Goal: Register for event/course

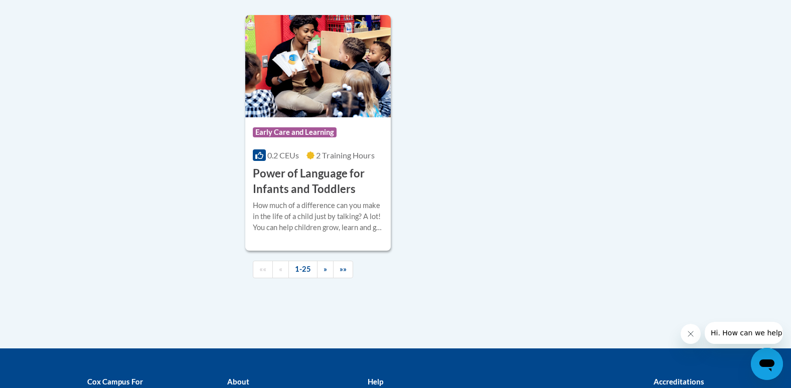
scroll to position [2394, 0]
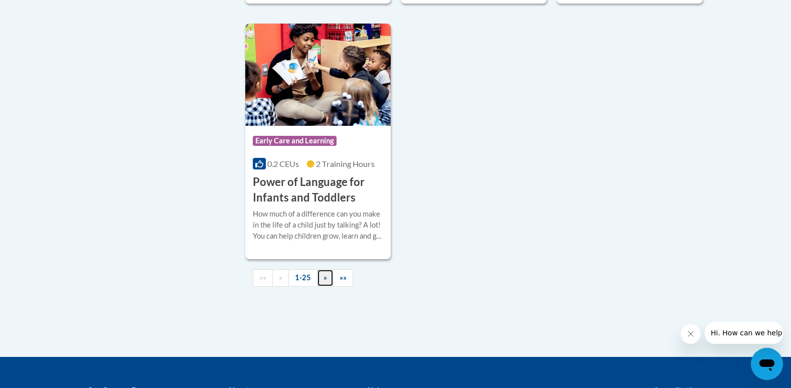
click at [327, 287] on link "»" at bounding box center [325, 278] width 17 height 18
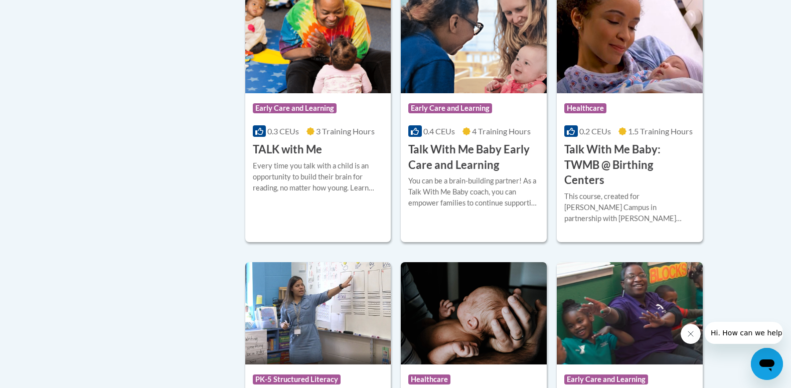
scroll to position [1297, 0]
click at [446, 290] on img at bounding box center [474, 314] width 146 height 102
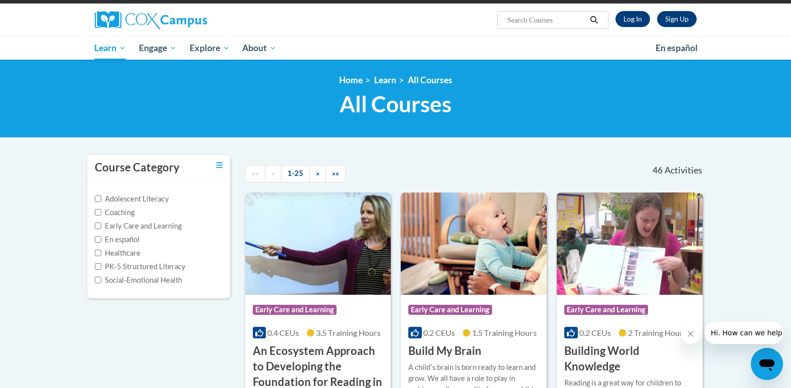
scroll to position [71, 0]
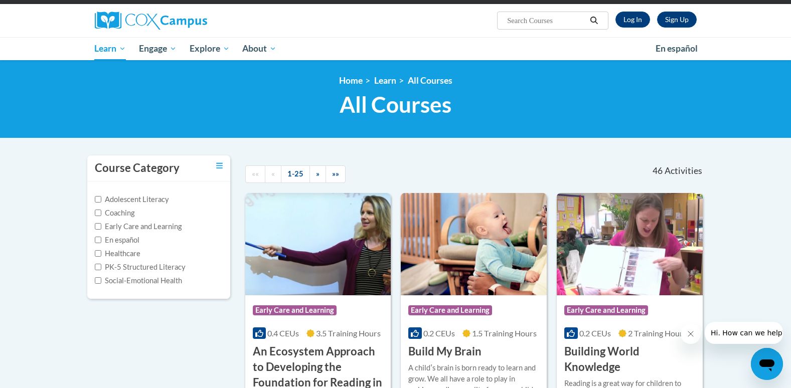
click at [536, 14] on span "Search Search..." at bounding box center [552, 21] width 111 height 18
click at [537, 22] on input "Search..." at bounding box center [546, 21] width 80 height 12
type input "assessing our students"
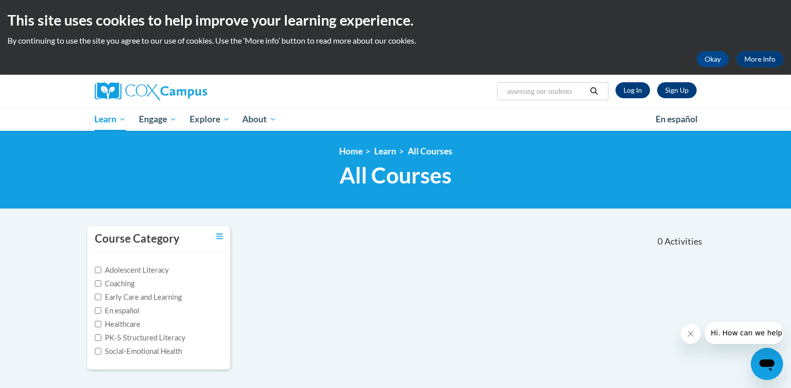
drag, startPoint x: 535, startPoint y: 107, endPoint x: 565, endPoint y: 87, distance: 36.2
click at [565, 87] on div "Sign Up Log In Search Search... assessing our students" at bounding box center [396, 91] width 632 height 33
click at [578, 94] on input "assessing our students" at bounding box center [546, 91] width 80 height 12
click at [584, 90] on input "assessing our students" at bounding box center [546, 91] width 80 height 12
type input "assessing our students k-3"
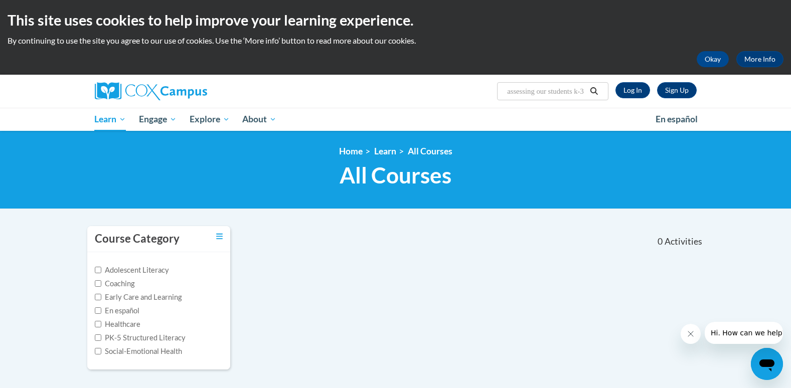
scroll to position [0, 8]
click at [575, 86] on input "assessing our students k-3" at bounding box center [546, 91] width 80 height 12
paste input "Monitoring Children’s Progress in Language & Literacy in the Early Years"
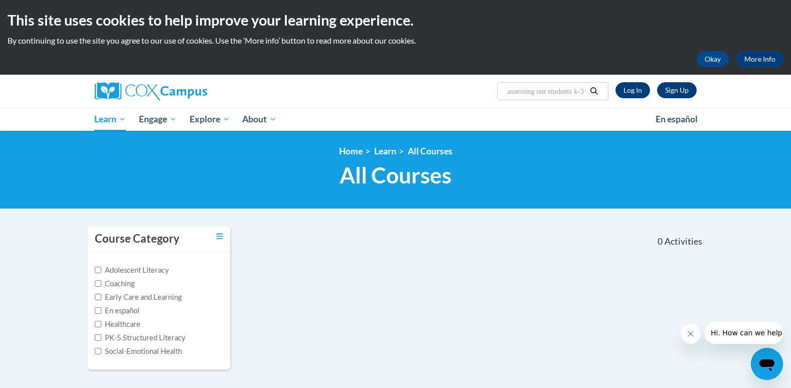
type input "Monitoring Children’s Progress in Language & Literacy in the Early Years"
type input "Monitoring Children’s Progress in Language"
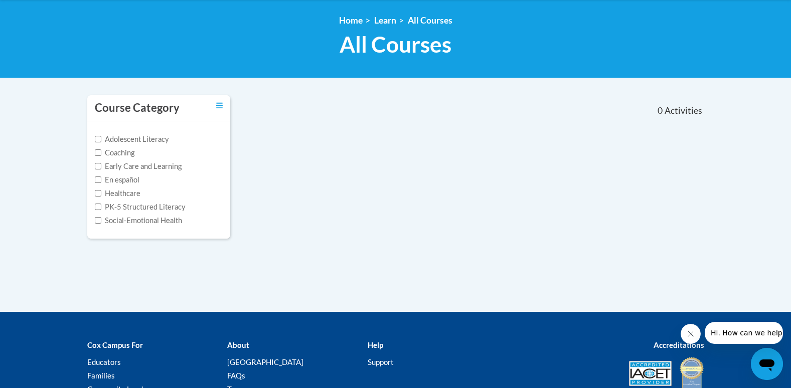
scroll to position [98, 0]
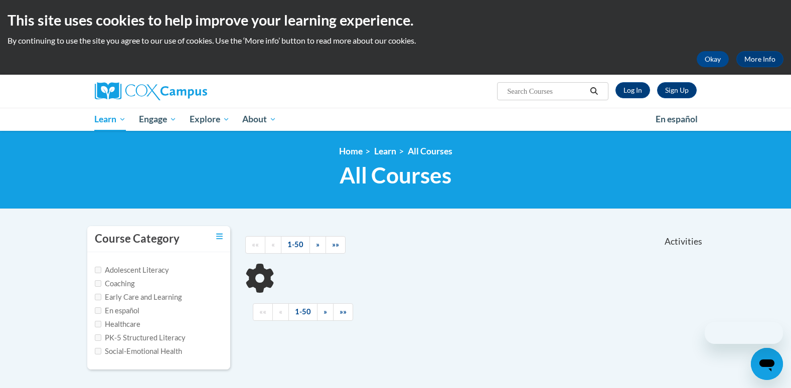
type input "assessing our students k-3"
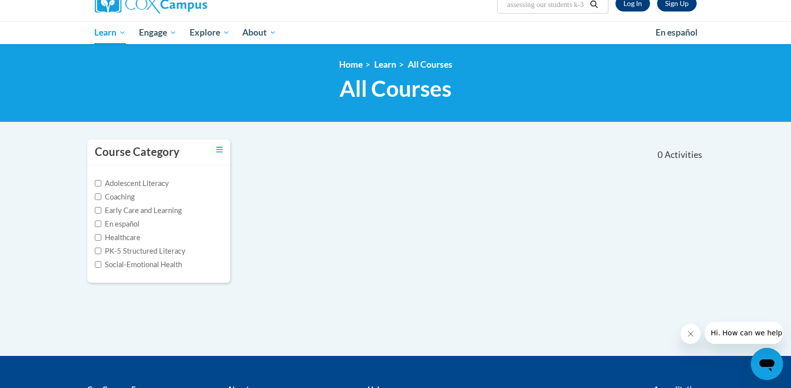
scroll to position [87, 0]
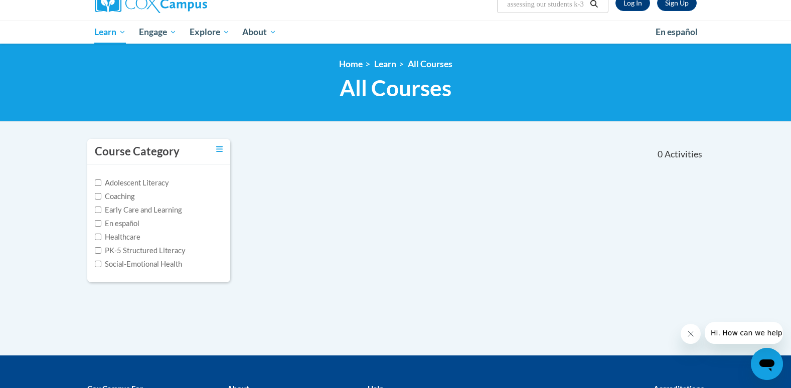
click at [533, 7] on input "assessing our students k-3" at bounding box center [546, 4] width 80 height 12
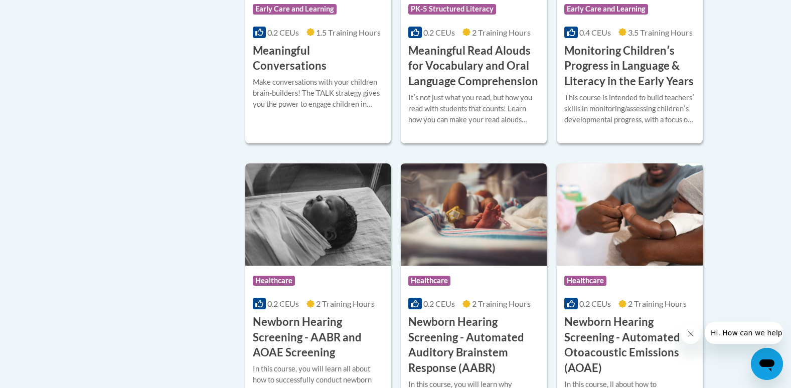
scroll to position [1693, 0]
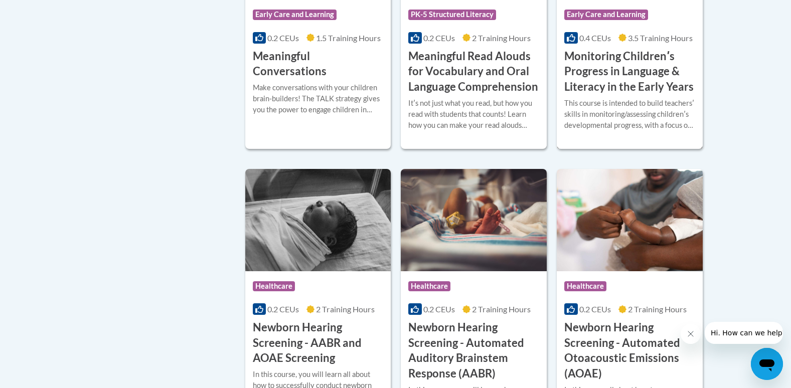
click at [620, 60] on div "Course Category: Early Care and Learning 0.4 CEUs 3.5 Training Hours COURSE Mon…" at bounding box center [630, 46] width 146 height 95
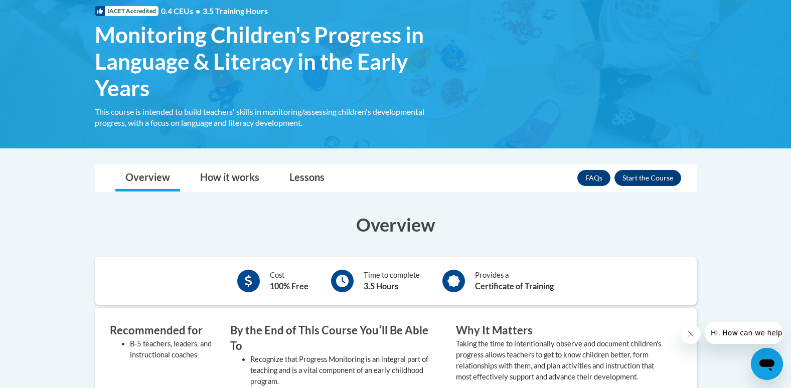
scroll to position [156, 0]
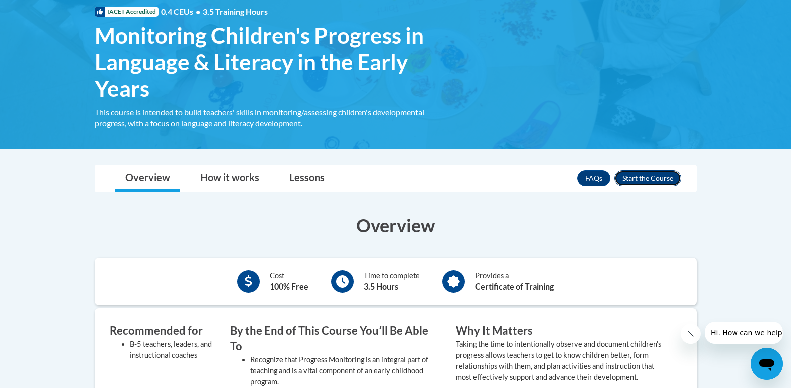
click at [640, 178] on button "Enroll" at bounding box center [647, 179] width 67 height 16
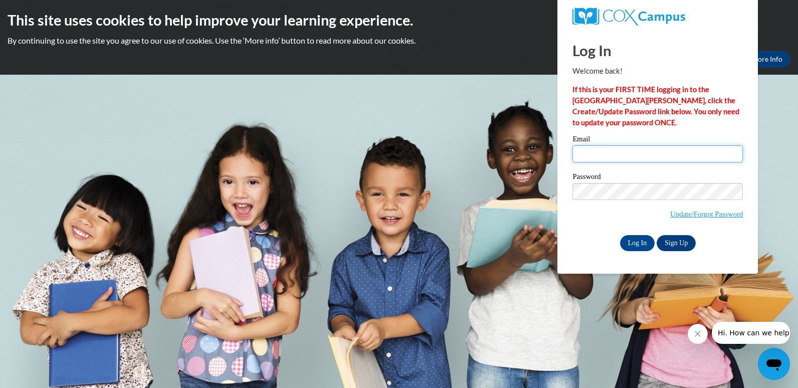
click at [625, 159] on input "Email" at bounding box center [658, 153] width 171 height 17
type input "violetjohnson884@gmail.com"
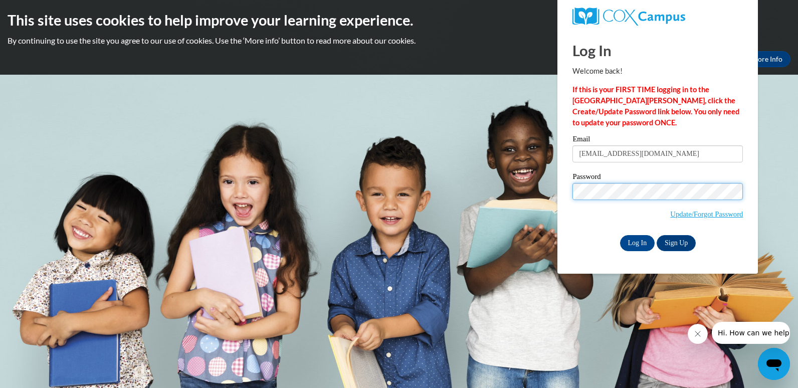
click at [620, 235] on input "Log In" at bounding box center [637, 243] width 35 height 16
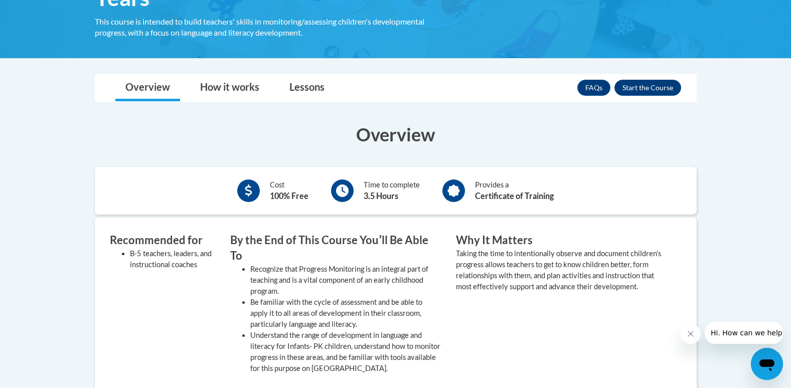
scroll to position [237, 0]
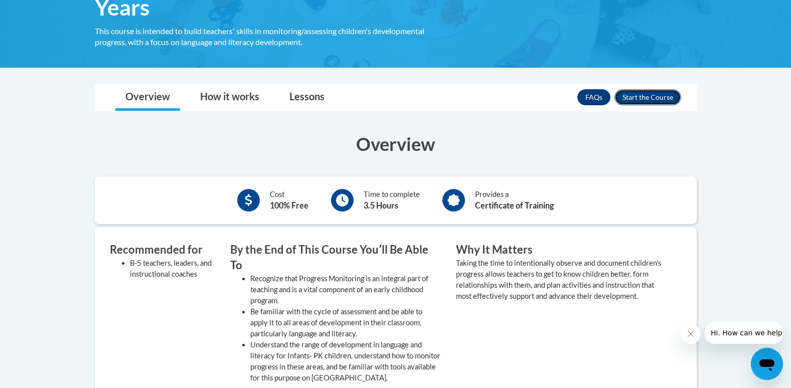
click at [659, 93] on button "Enroll" at bounding box center [647, 97] width 67 height 16
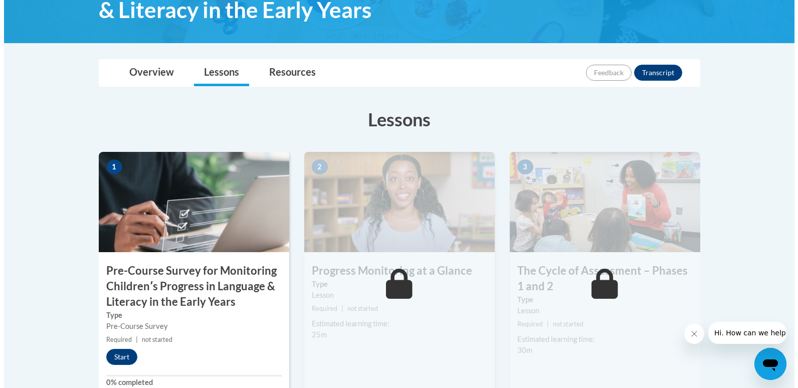
scroll to position [320, 0]
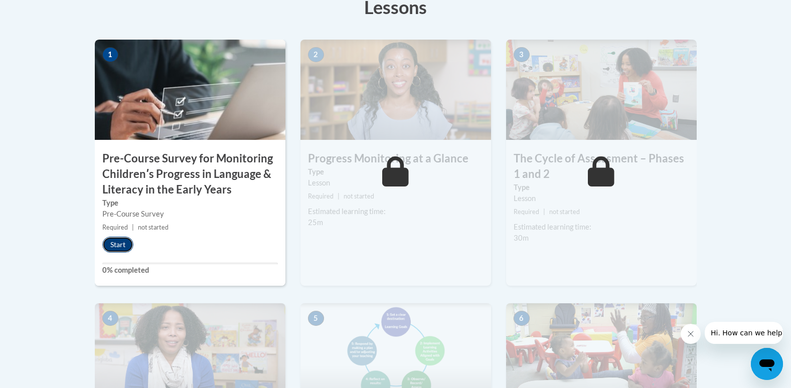
click at [110, 239] on button "Start" at bounding box center [117, 245] width 31 height 16
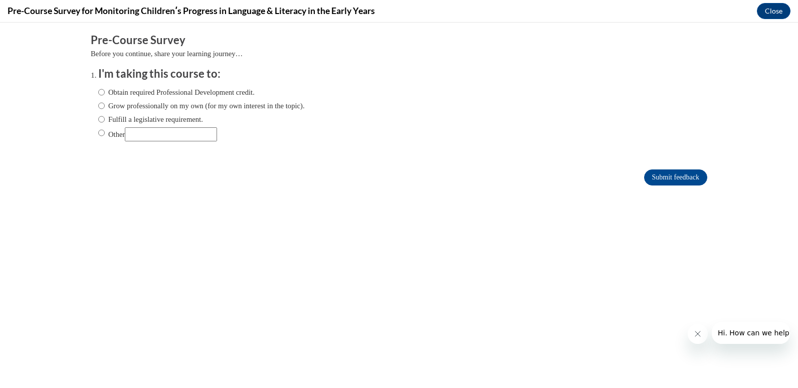
scroll to position [0, 0]
click at [98, 130] on input "Other" at bounding box center [101, 132] width 7 height 11
radio input "true"
click at [687, 179] on input "Submit feedback" at bounding box center [676, 178] width 63 height 16
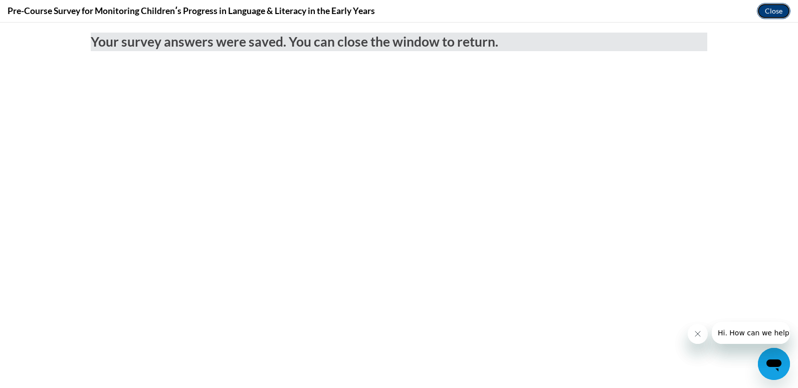
click at [772, 18] on button "Close" at bounding box center [774, 11] width 34 height 16
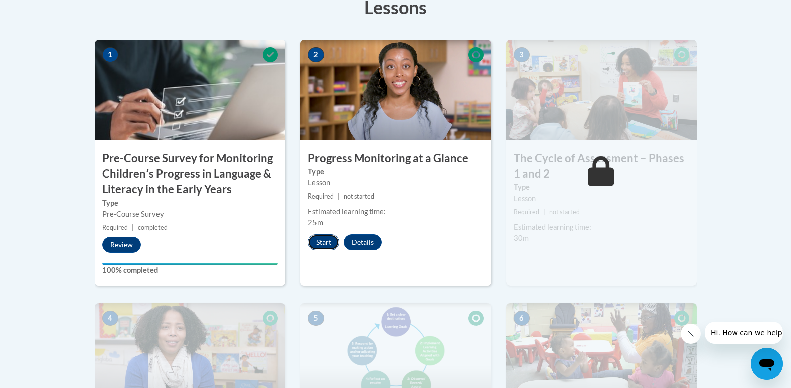
click at [319, 246] on button "Start" at bounding box center [323, 242] width 31 height 16
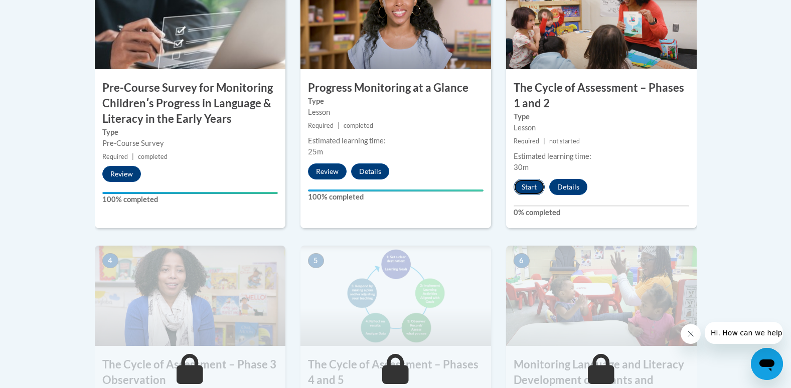
click at [522, 191] on button "Start" at bounding box center [529, 187] width 31 height 16
